Goal: Check status: Check status

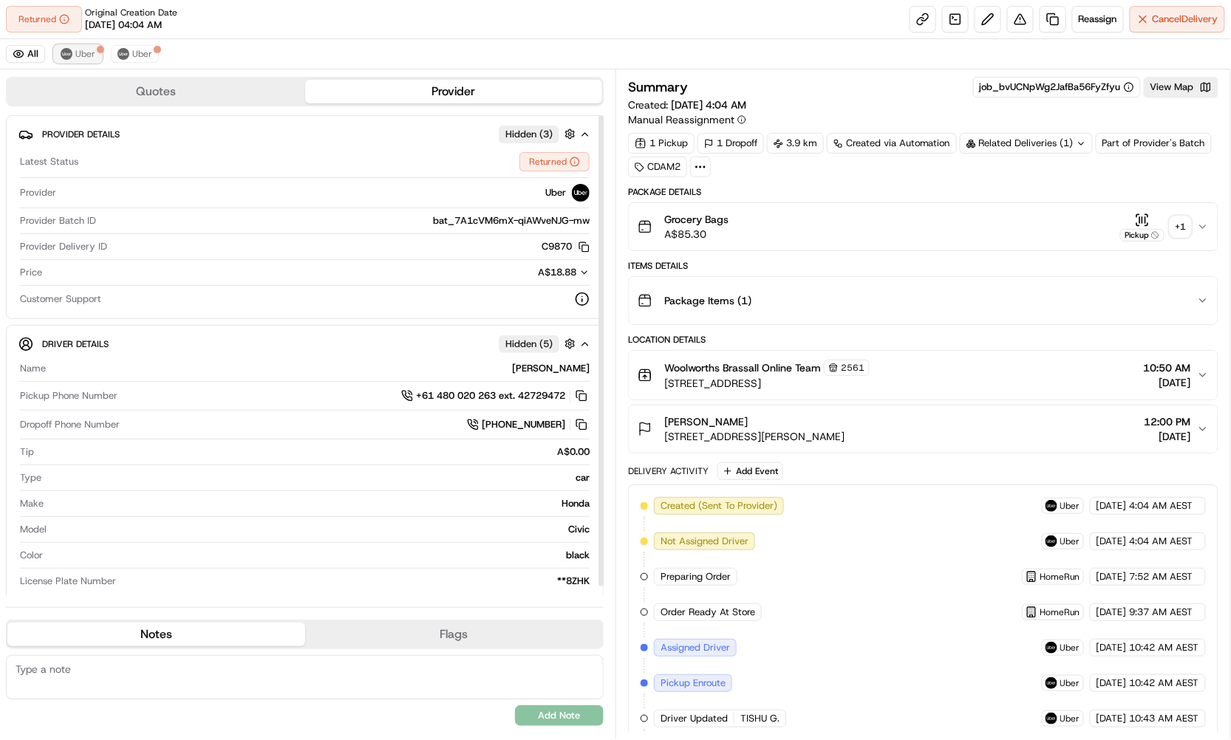
click at [71, 54] on img at bounding box center [67, 54] width 12 height 12
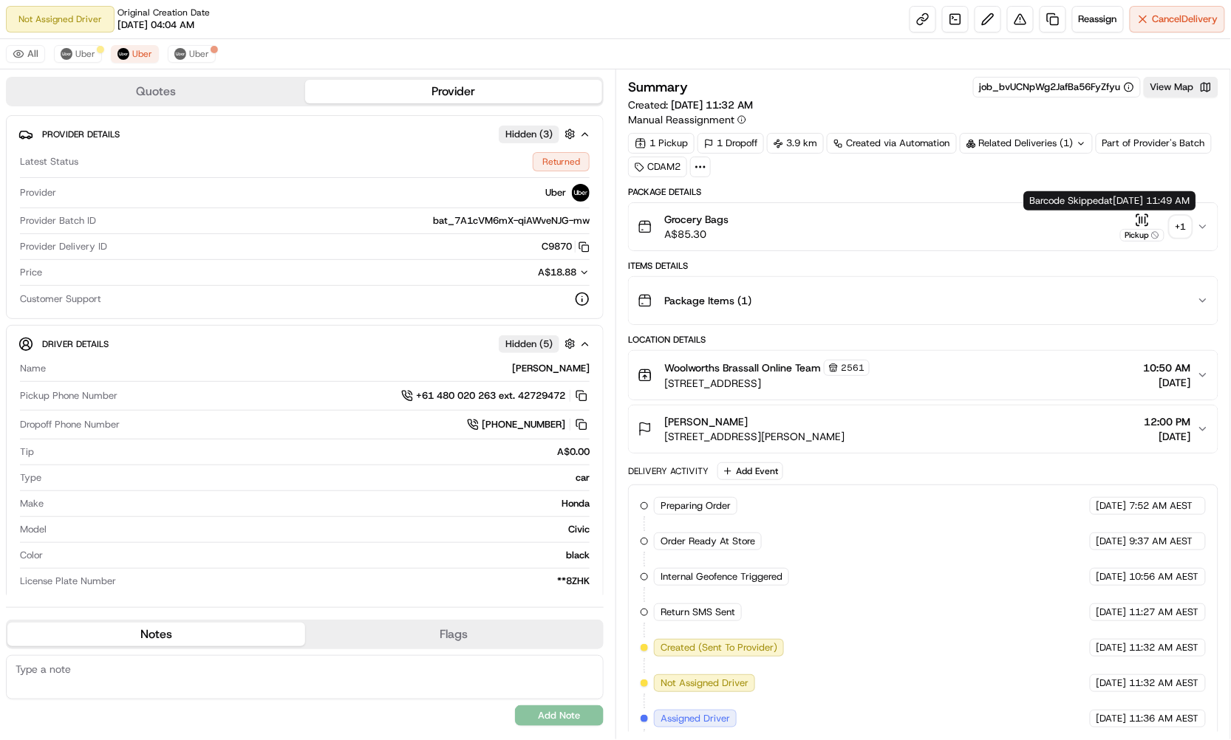
click at [1142, 220] on icon "button" at bounding box center [1142, 220] width 15 height 15
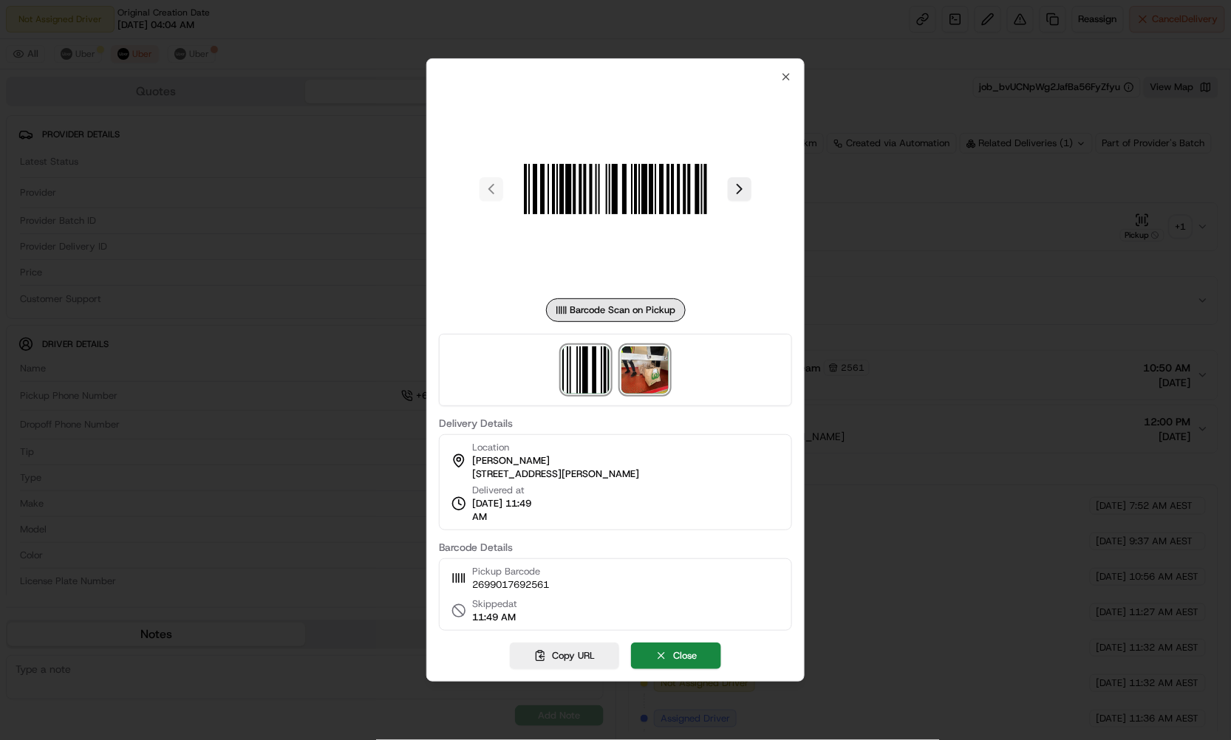
click at [656, 365] on img at bounding box center [644, 370] width 47 height 47
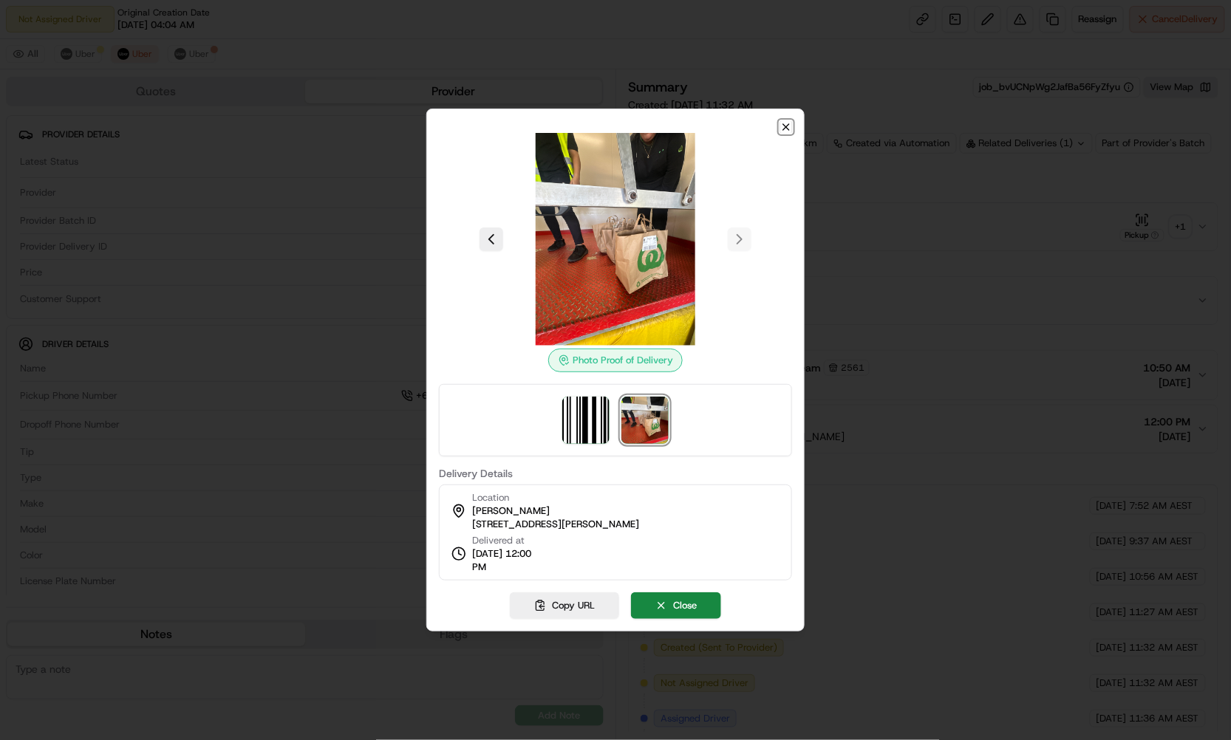
click at [788, 127] on icon "button" at bounding box center [786, 127] width 12 height 12
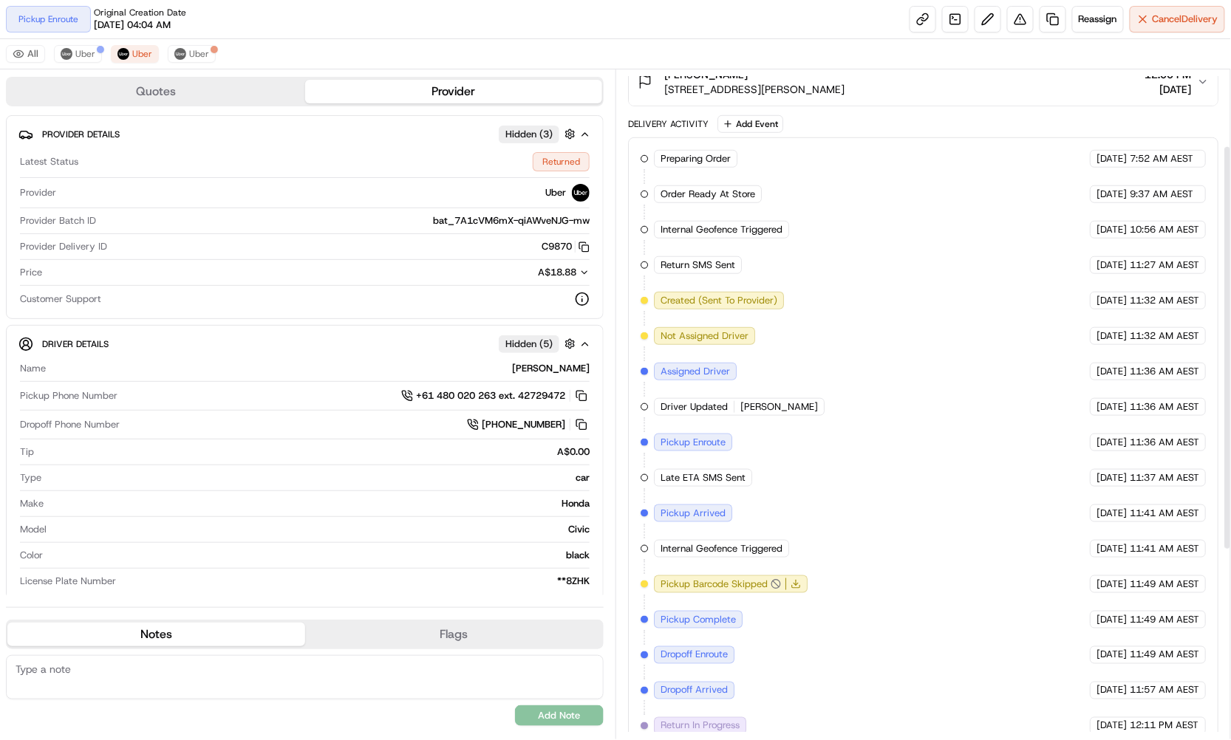
scroll to position [109, 0]
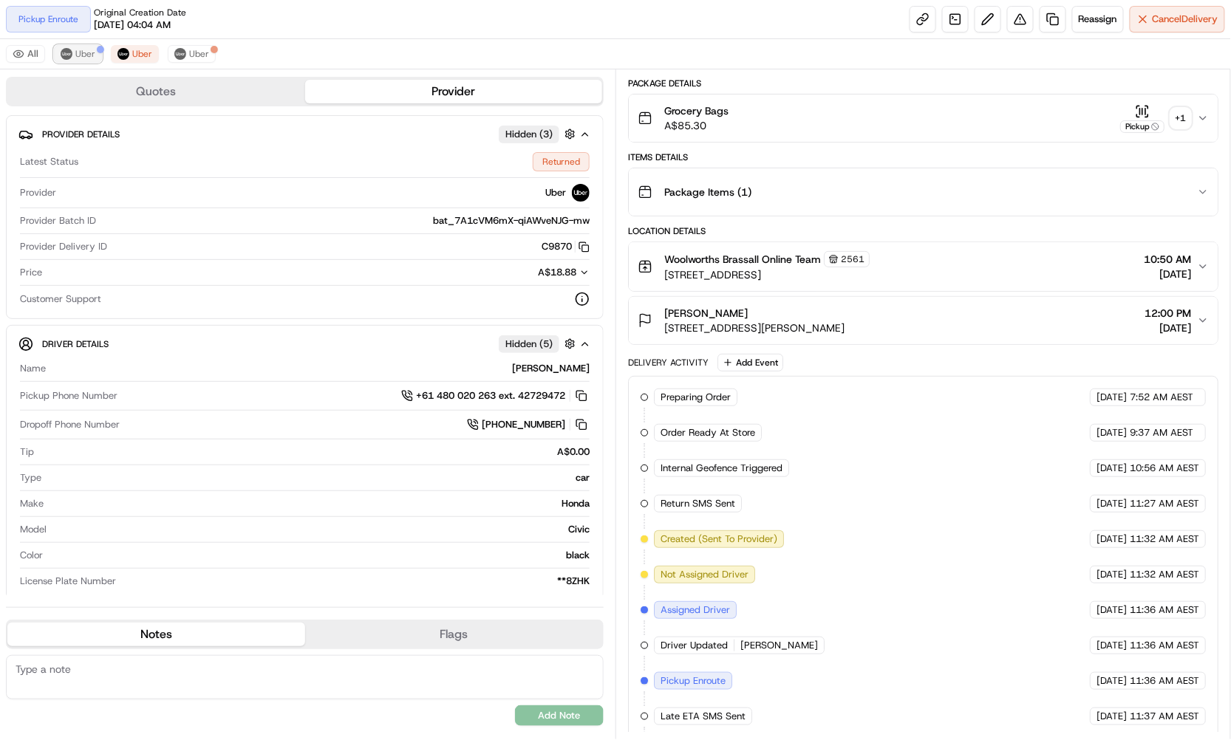
click at [89, 52] on span "Uber" at bounding box center [85, 54] width 20 height 12
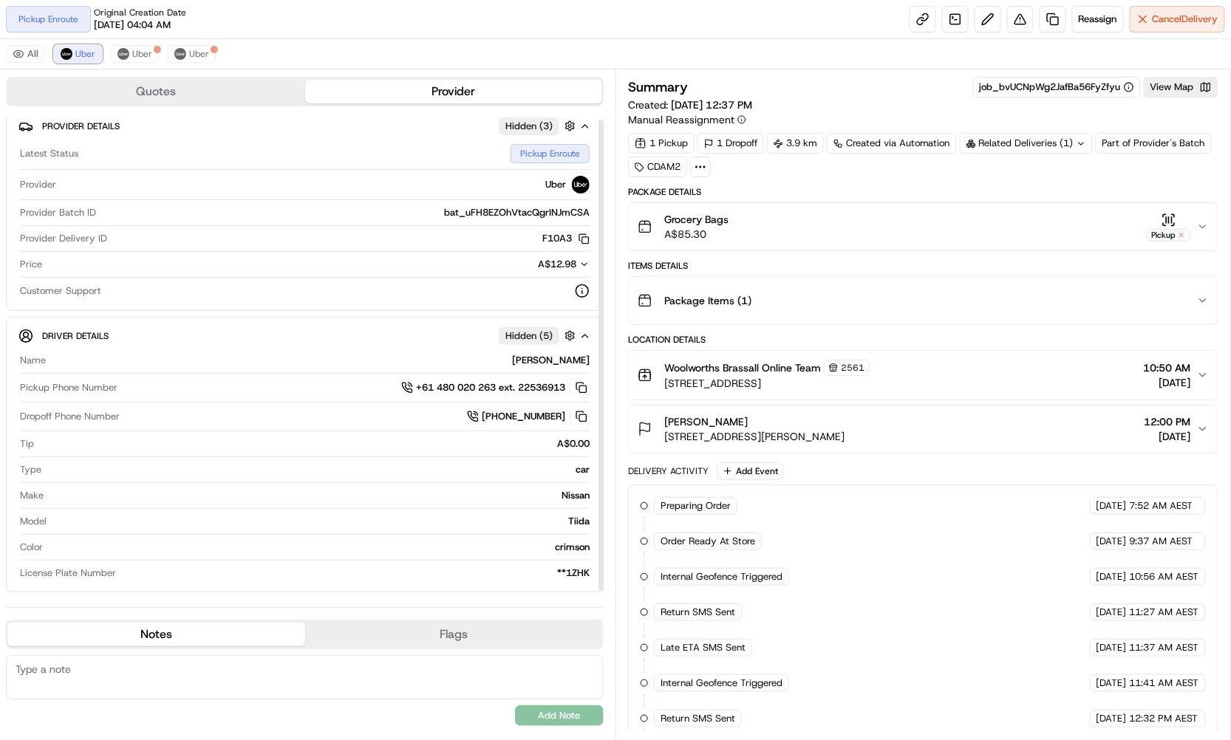
scroll to position [0, 0]
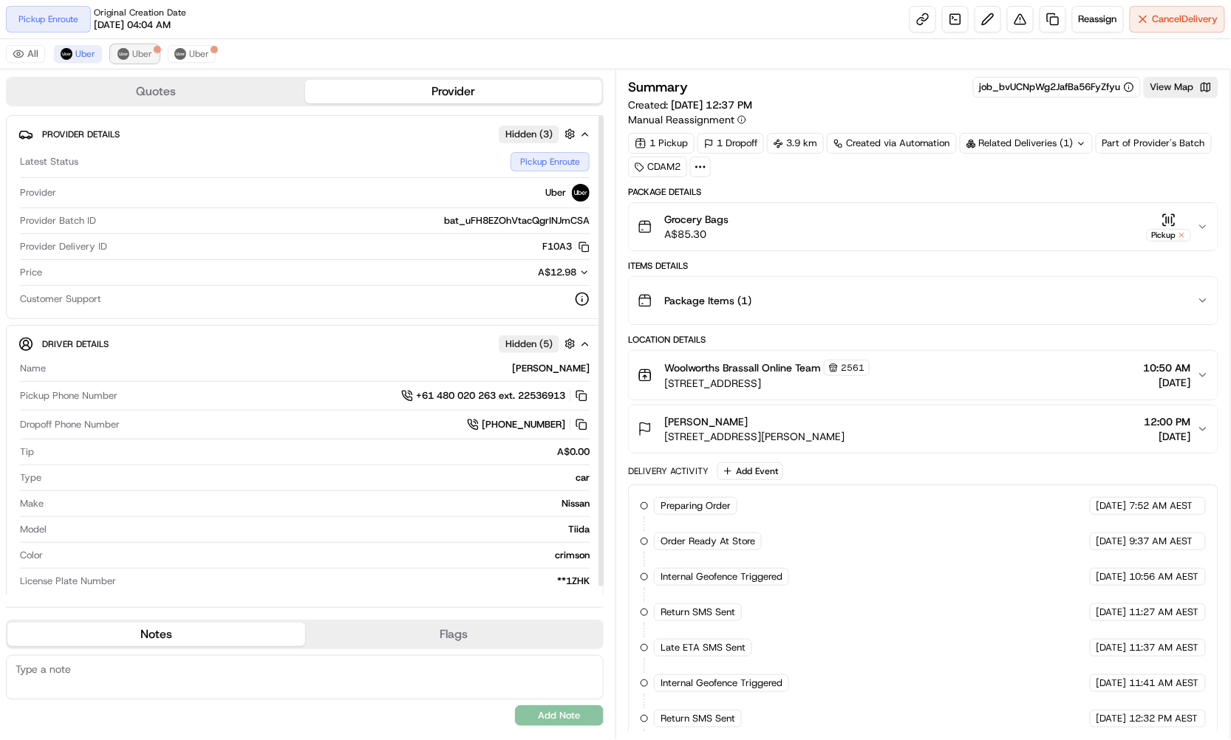
click at [143, 57] on span "Uber" at bounding box center [142, 54] width 20 height 12
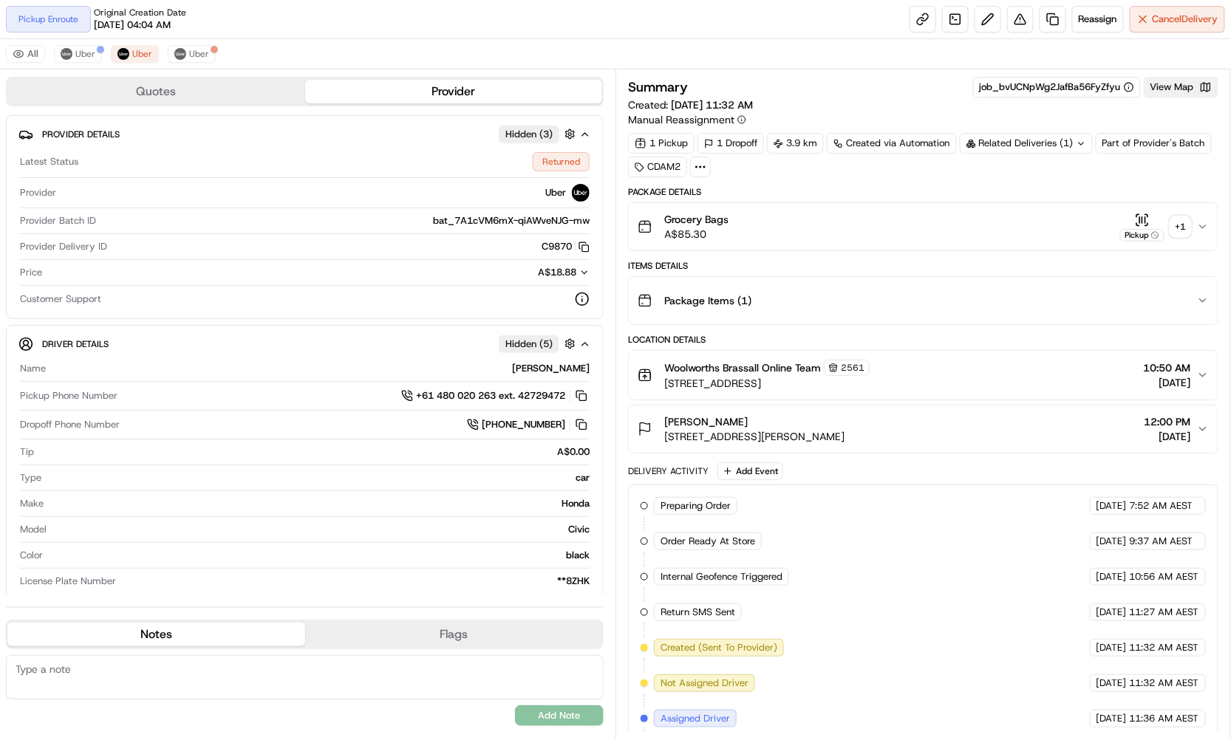
click at [1171, 79] on button "View Map" at bounding box center [1181, 87] width 75 height 21
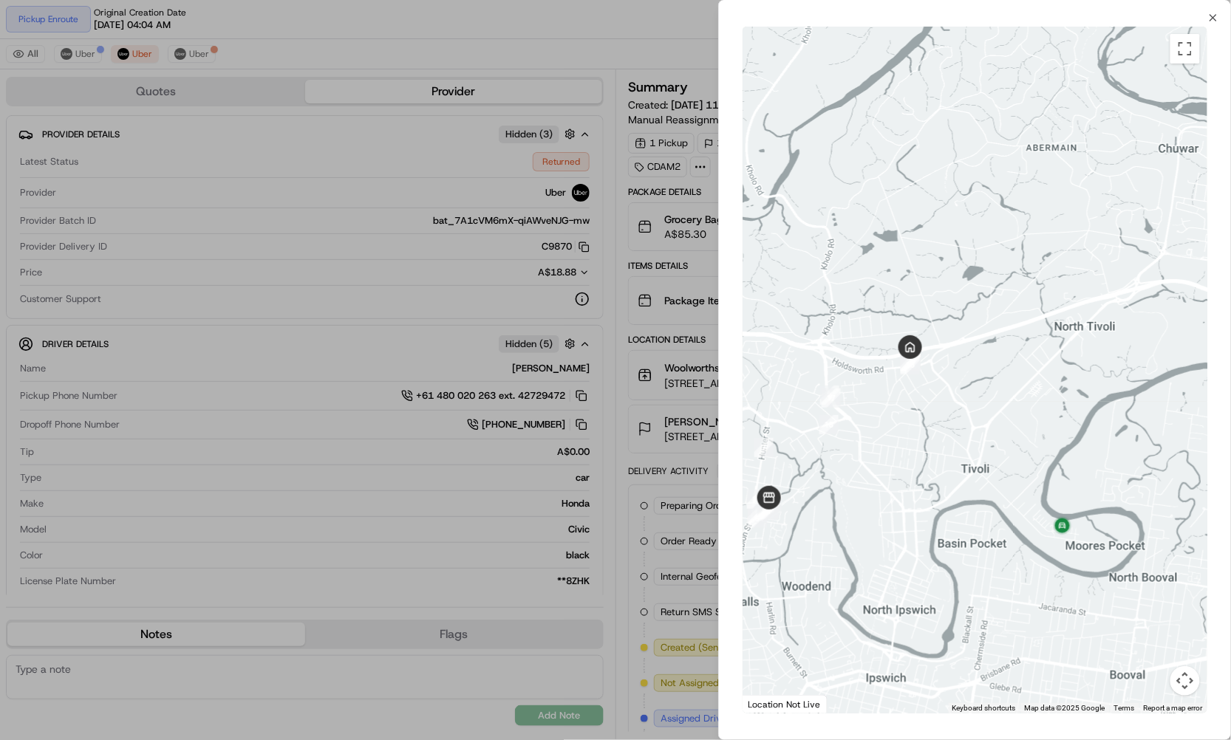
click at [329, 225] on div at bounding box center [615, 370] width 1231 height 740
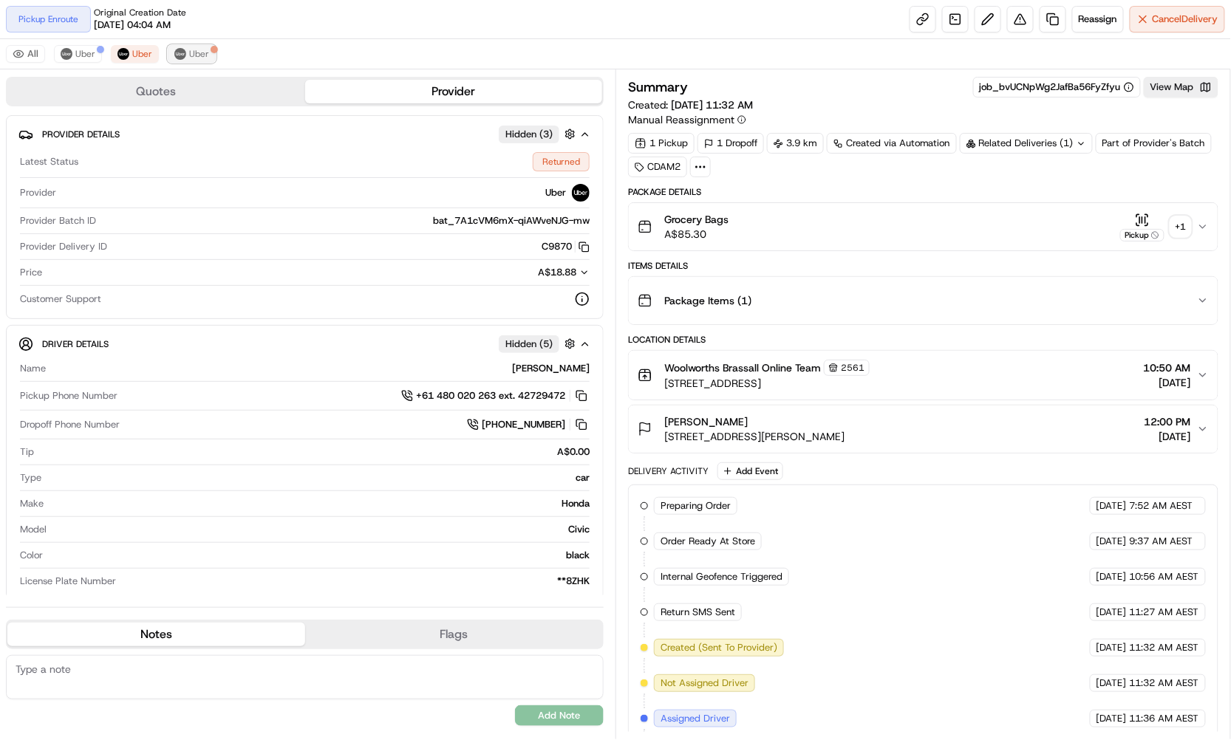
click at [189, 62] on button "Uber" at bounding box center [192, 54] width 48 height 18
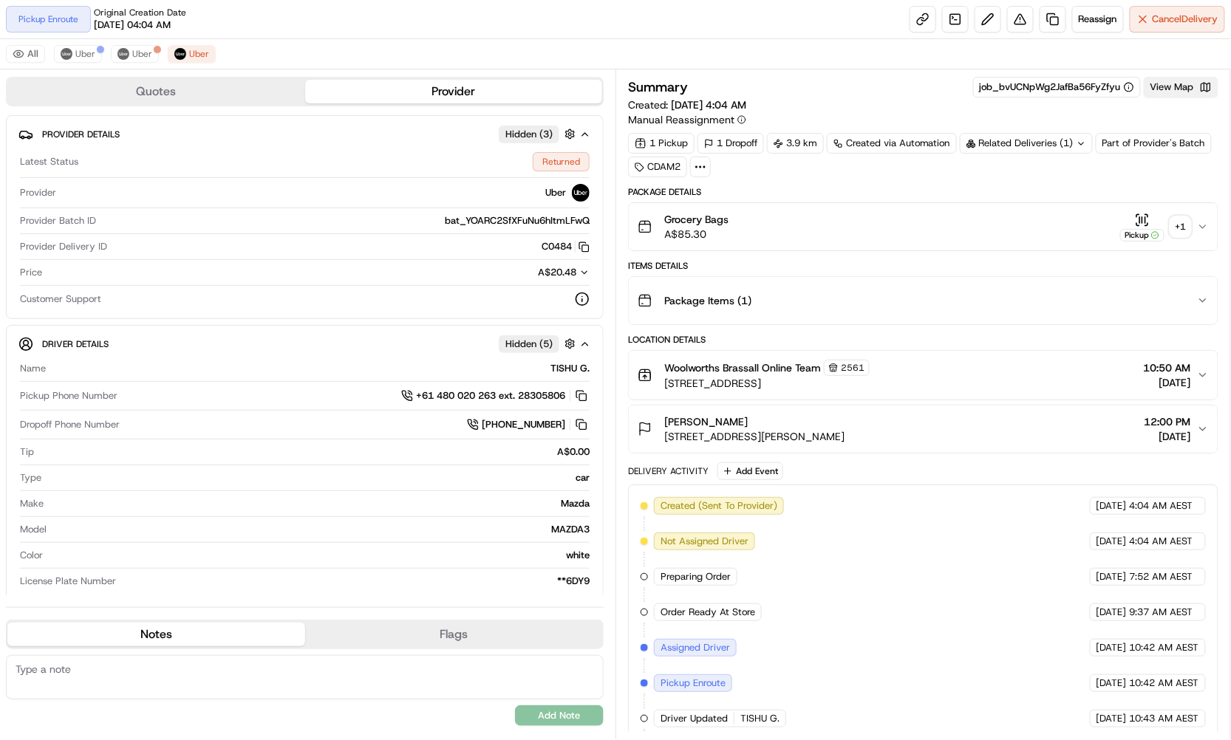
click at [1178, 87] on button "View Map" at bounding box center [1181, 87] width 75 height 21
